Goal: Find specific fact: Find contact information

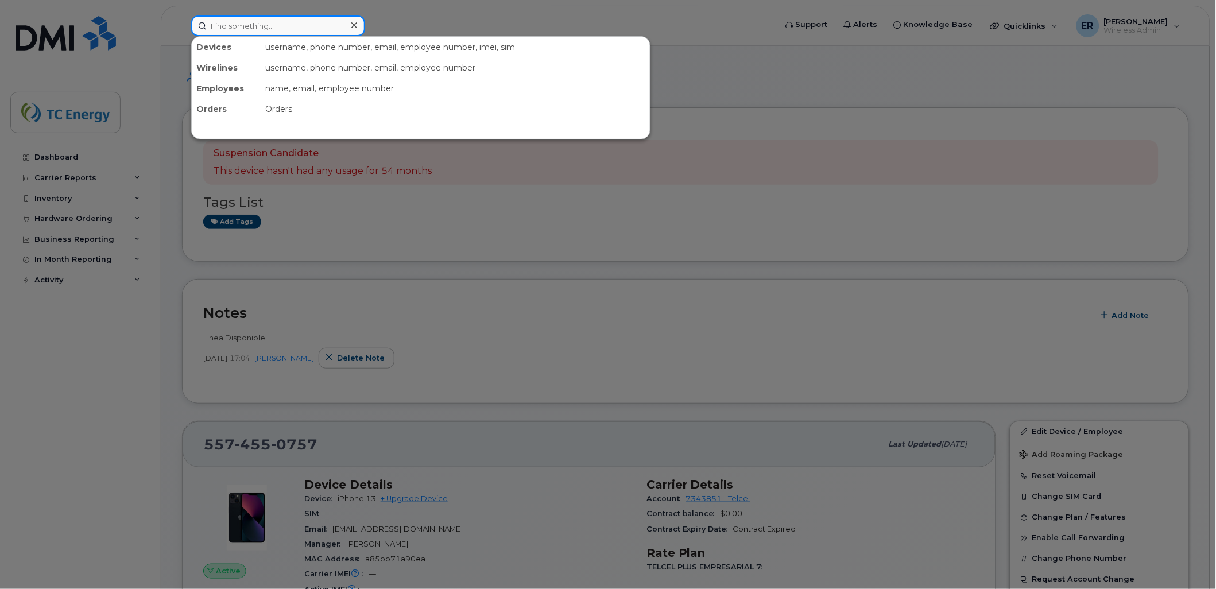
click at [289, 24] on input at bounding box center [278, 26] width 174 height 21
type input "alberto de leon"
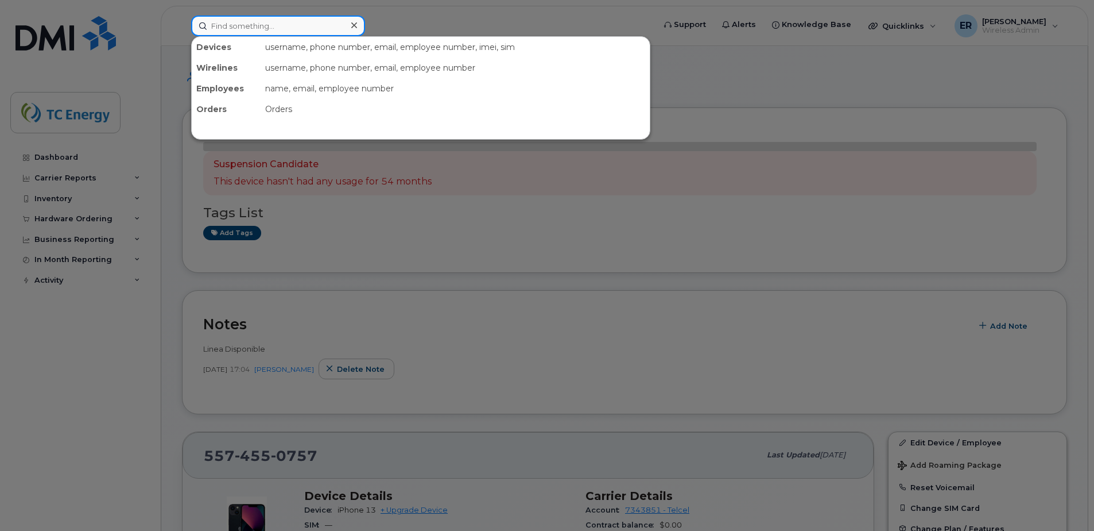
click at [273, 25] on input at bounding box center [278, 26] width 174 height 21
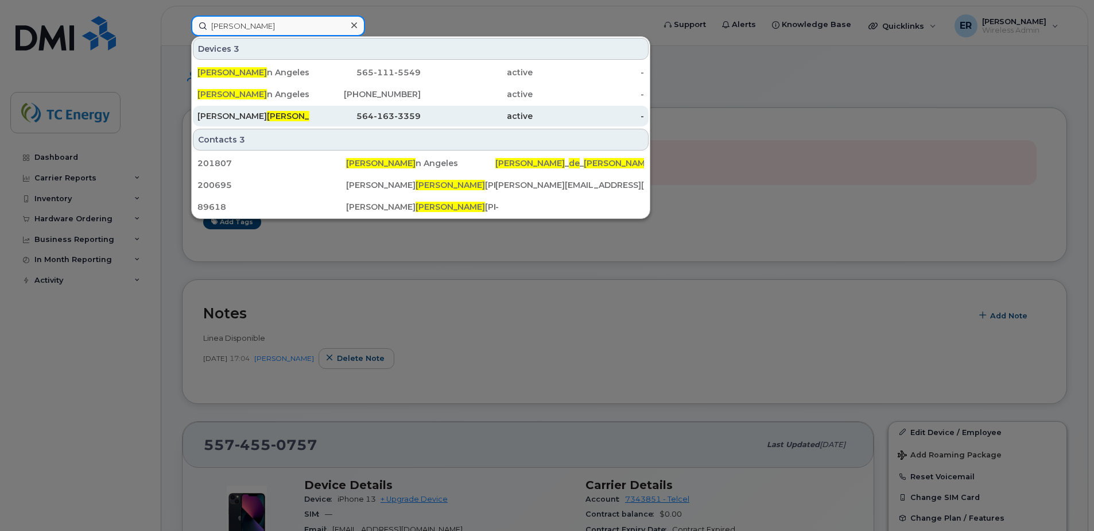
type input "alberto de leo"
click at [267, 113] on span "Alberto De Leo" at bounding box center [301, 116] width 69 height 10
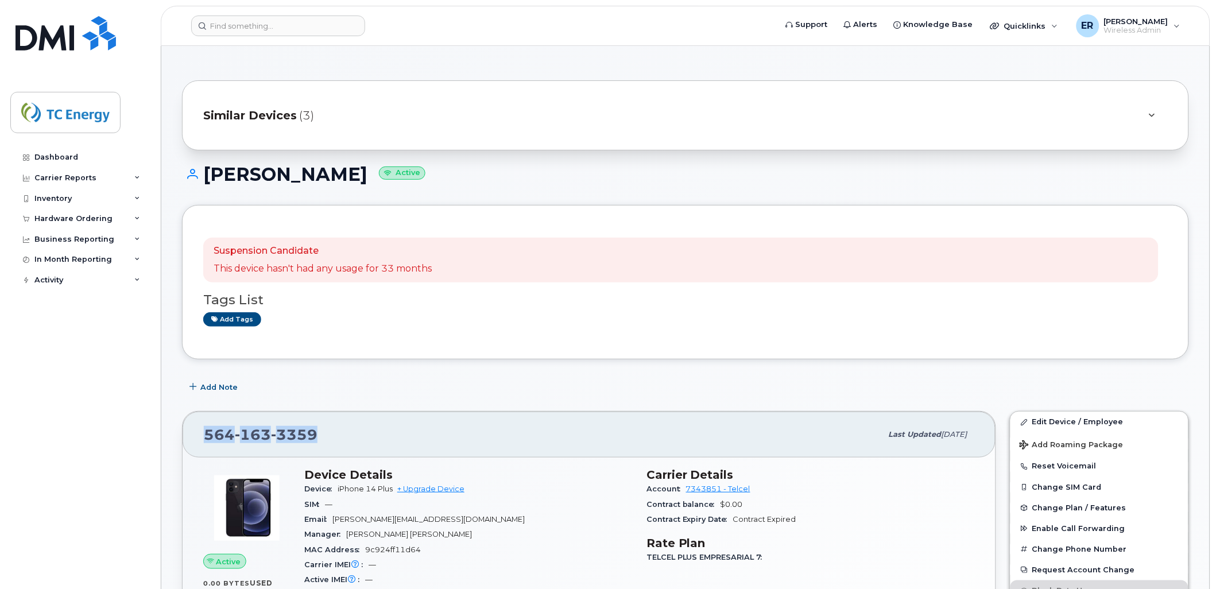
drag, startPoint x: 330, startPoint y: 432, endPoint x: 192, endPoint y: 425, distance: 138.6
click at [191, 429] on div "564 163 3359 Last updated Sep 12, 2025" at bounding box center [589, 435] width 813 height 46
copy span "564 163 3359"
click at [270, 28] on input at bounding box center [278, 26] width 174 height 21
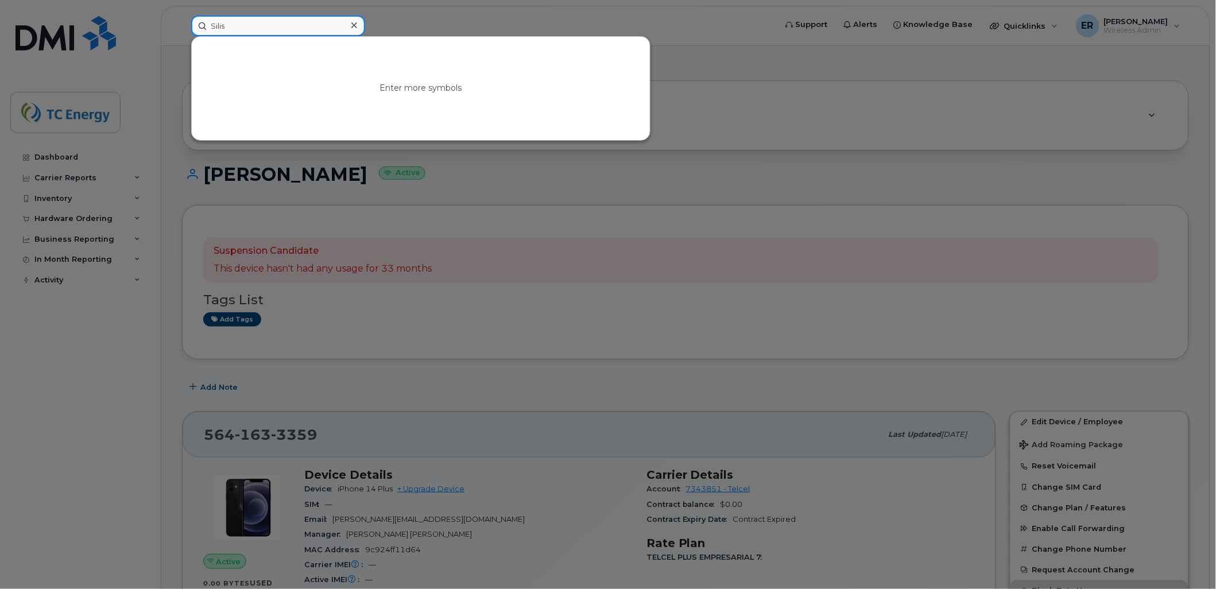
type input "Silis"
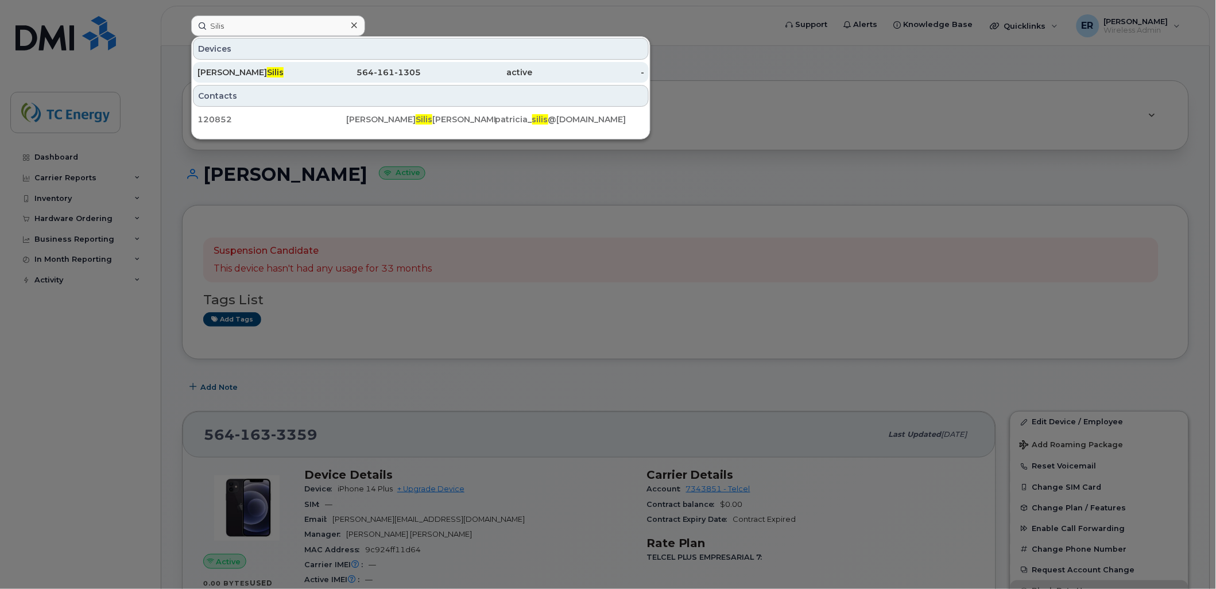
click at [267, 72] on span "Silis" at bounding box center [275, 72] width 17 height 10
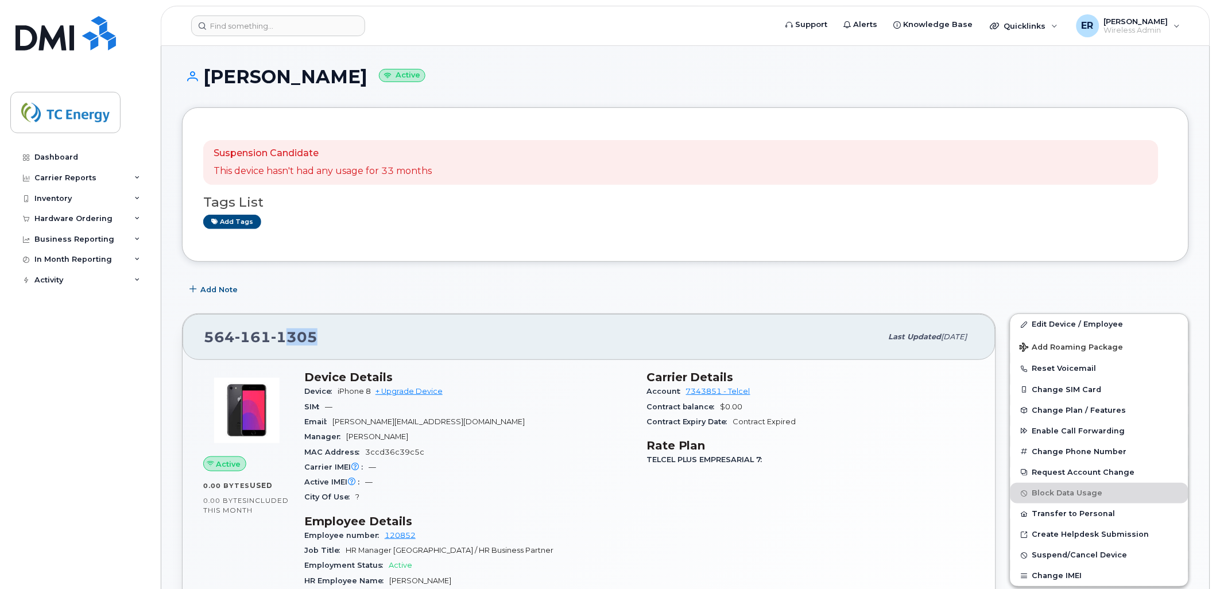
drag, startPoint x: 285, startPoint y: 305, endPoint x: 305, endPoint y: 316, distance: 23.4
click at [283, 308] on div "564 161 1305 Last updated [DATE] Active 0.00 Bytes  used 0.00 Bytes  included t…" at bounding box center [589, 526] width 828 height 438
click at [323, 333] on div "564 161 1305" at bounding box center [543, 337] width 678 height 24
drag, startPoint x: 318, startPoint y: 338, endPoint x: 311, endPoint y: 339, distance: 7.0
click at [318, 339] on div "564 161 1305" at bounding box center [543, 337] width 678 height 24
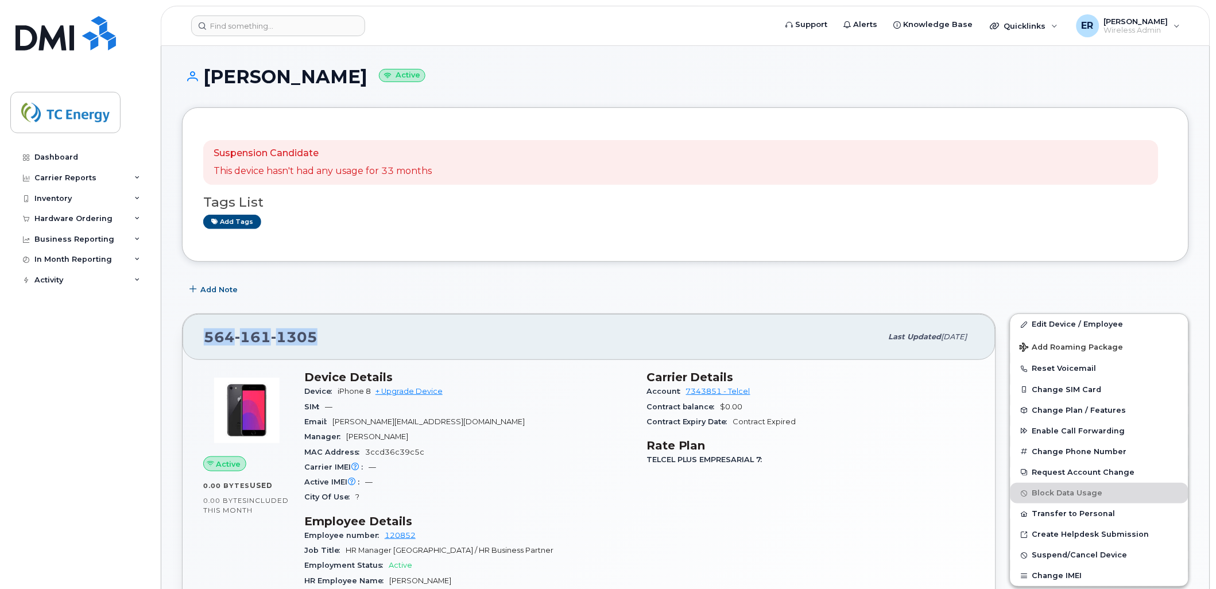
drag, startPoint x: 205, startPoint y: 334, endPoint x: 316, endPoint y: 340, distance: 111.6
click at [316, 340] on div "564 161 1305 Last updated [DATE]" at bounding box center [589, 337] width 813 height 46
copy span "564 161 1305"
click at [343, 343] on div "564 161 1305" at bounding box center [543, 337] width 678 height 24
click at [310, 333] on span "1305" at bounding box center [294, 336] width 47 height 17
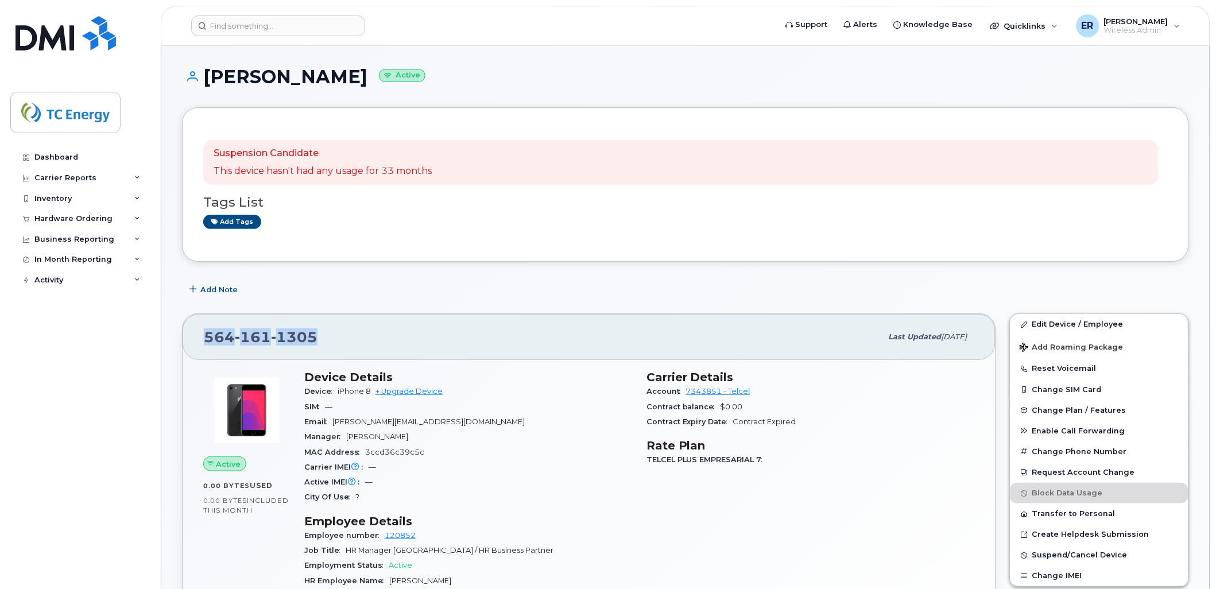
drag, startPoint x: 301, startPoint y: 335, endPoint x: 198, endPoint y: 333, distance: 103.4
click at [198, 333] on div "564 161 1305 Last updated [DATE]" at bounding box center [589, 337] width 813 height 46
copy span "564 161 1305"
